Goal: Check status: Check status

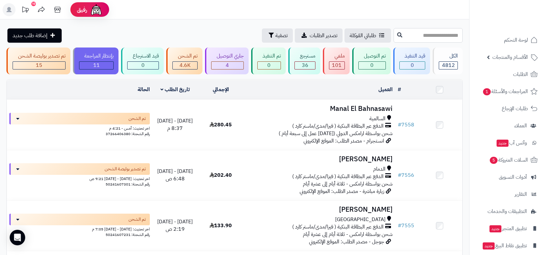
click at [403, 31] on input "text" at bounding box center [428, 35] width 69 height 15
type input "****"
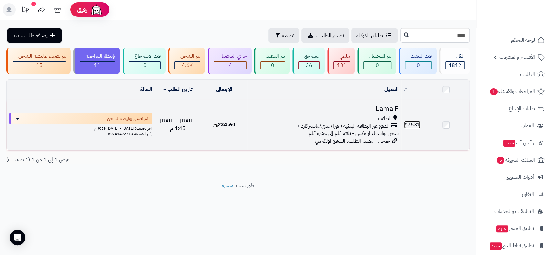
click at [414, 121] on link "# 7531" at bounding box center [412, 125] width 16 height 8
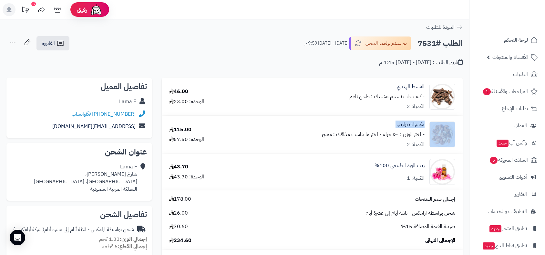
drag, startPoint x: 393, startPoint y: 128, endPoint x: 428, endPoint y: 123, distance: 35.5
click at [428, 123] on div "مكسرات برازيلي - اختر الوزن : ٥٠٠ جرام - اختر ما يناسب مذاقك : مملح الكمية: 2" at bounding box center [350, 134] width 220 height 27
copy div "مكسرات برازيلي"
